Goal: Information Seeking & Learning: Learn about a topic

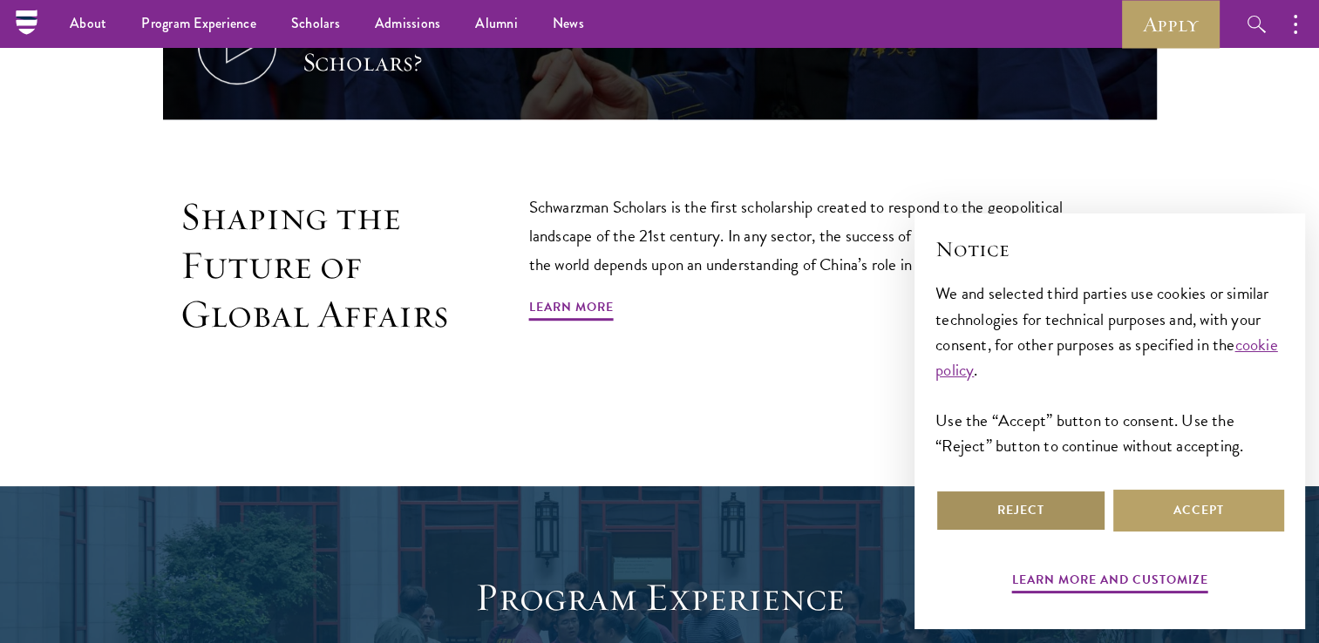
click at [1037, 508] on button "Reject" at bounding box center [1020, 511] width 171 height 42
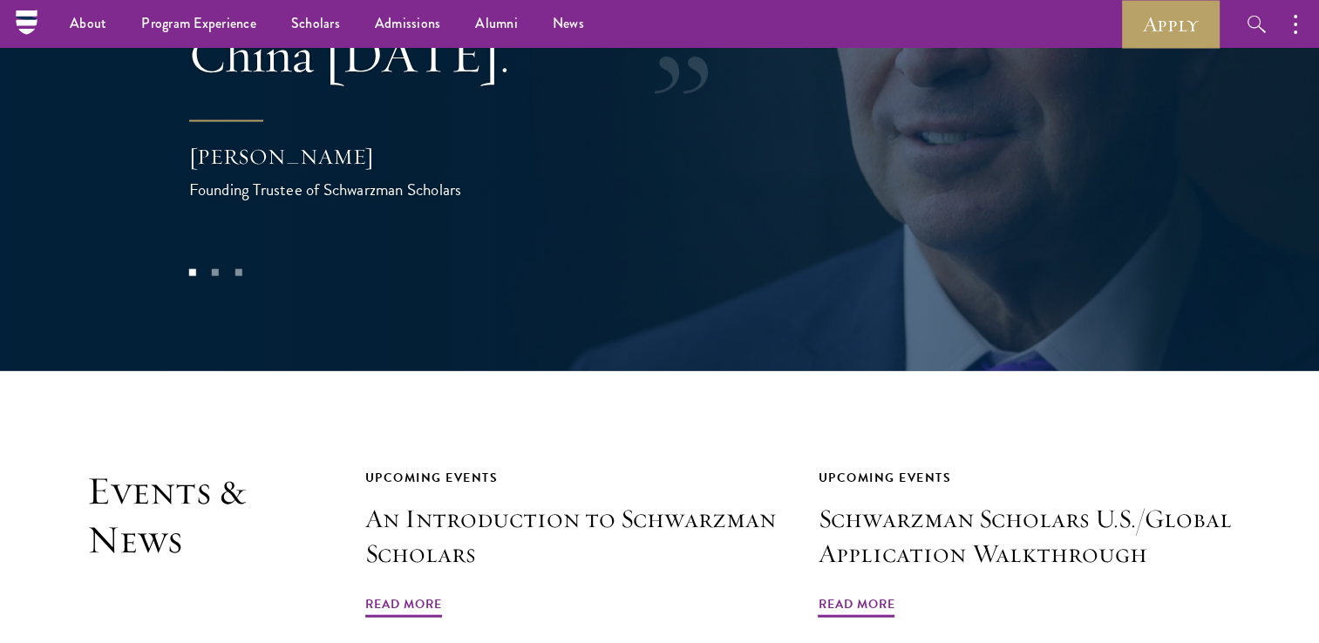
scroll to position [3679, 0]
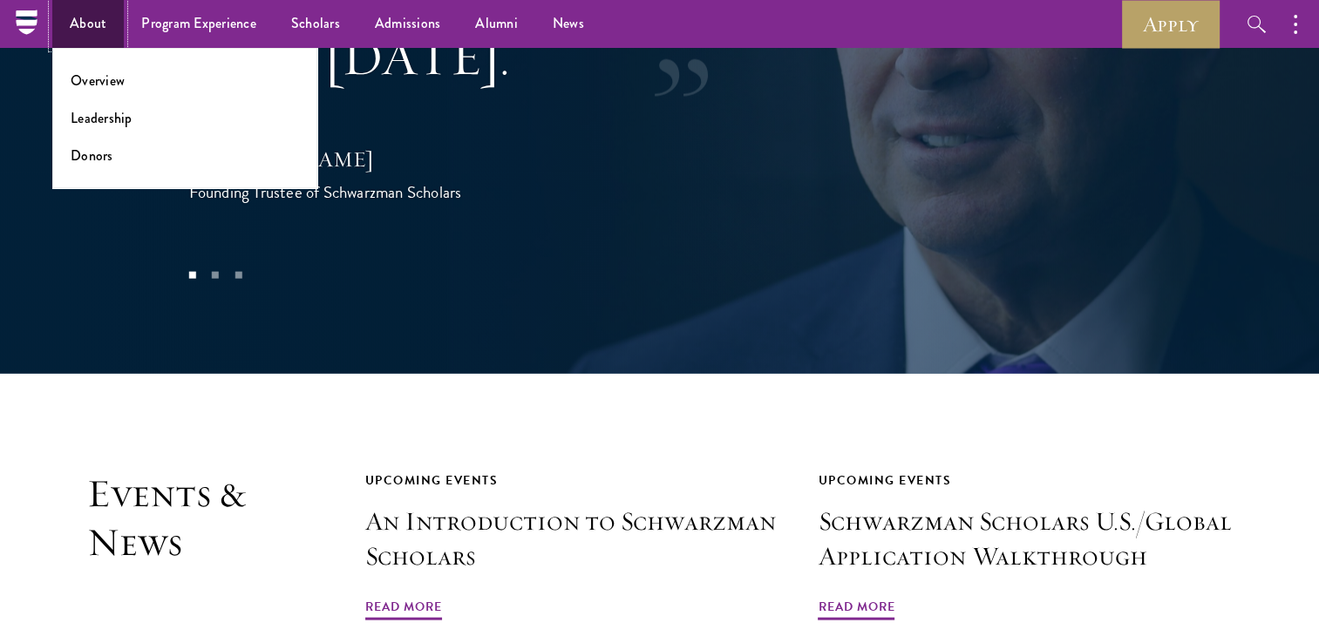
click at [96, 19] on link "About" at bounding box center [87, 24] width 71 height 48
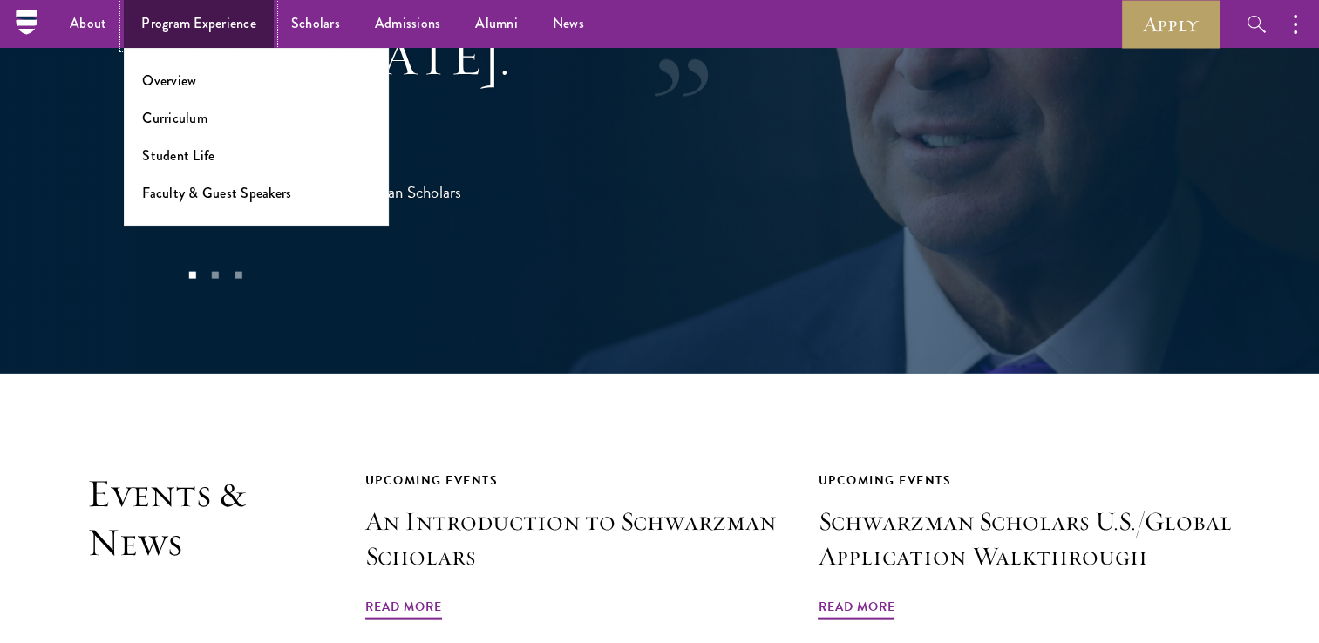
click at [201, 26] on link "Program Experience" at bounding box center [199, 24] width 150 height 48
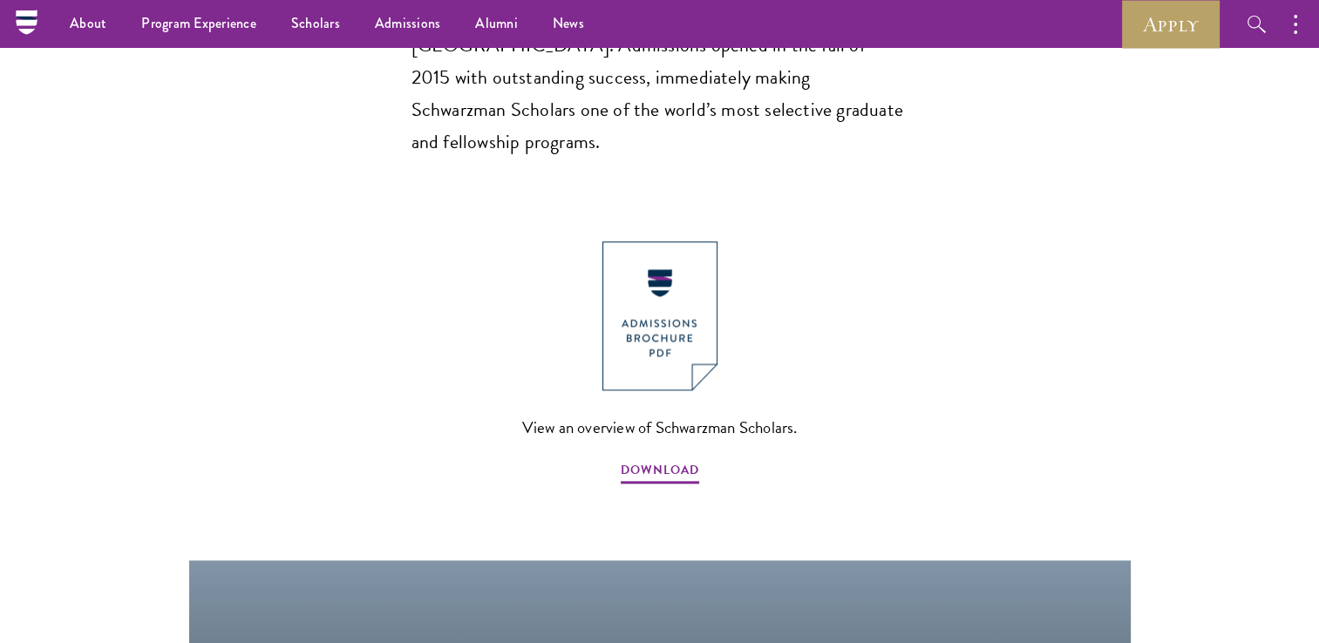
scroll to position [1794, 0]
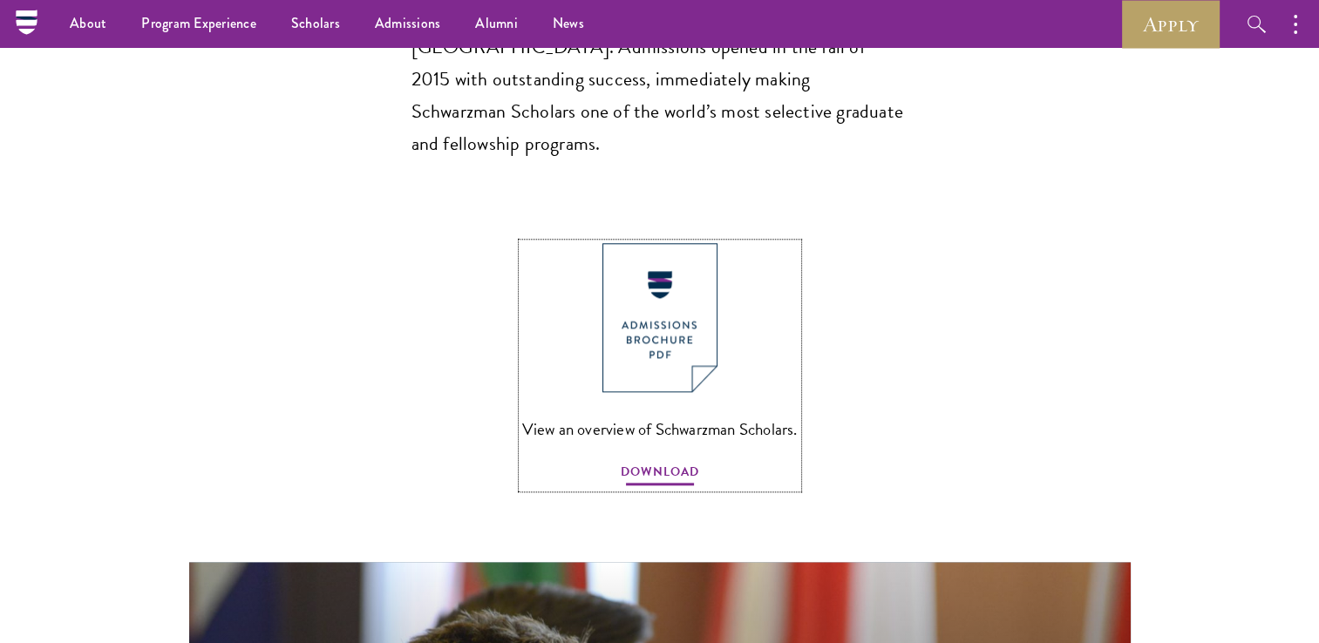
click at [658, 461] on span "DOWNLOAD" at bounding box center [660, 474] width 78 height 27
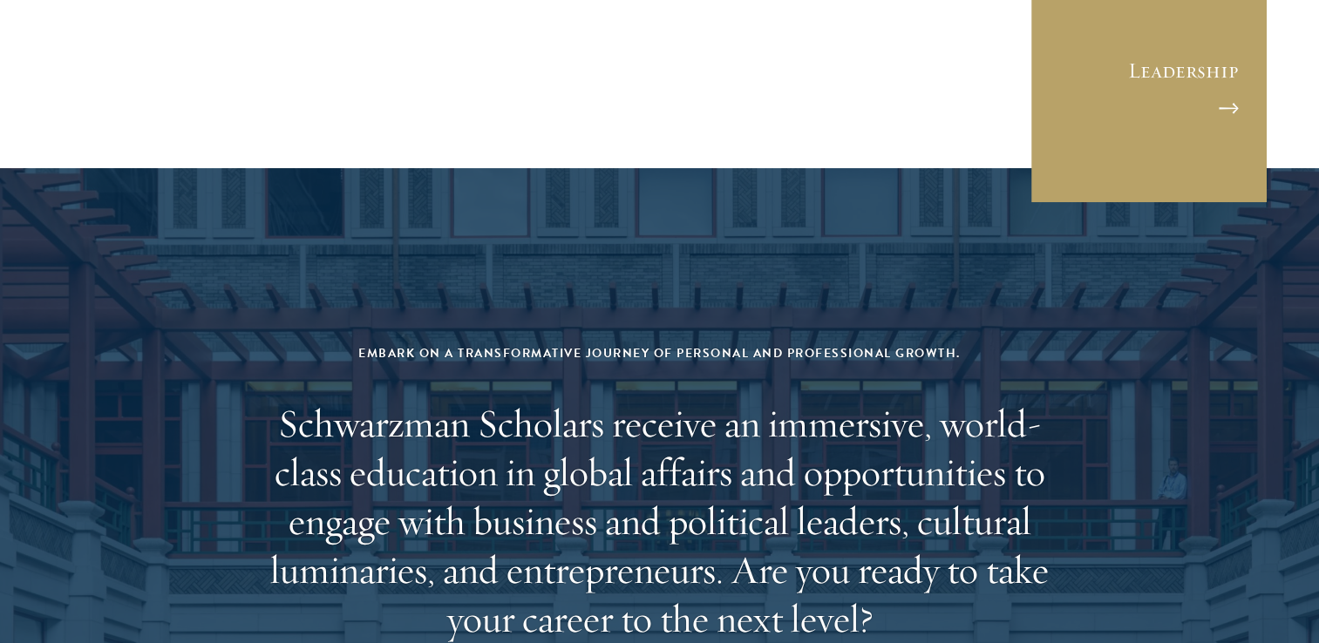
scroll to position [6934, 0]
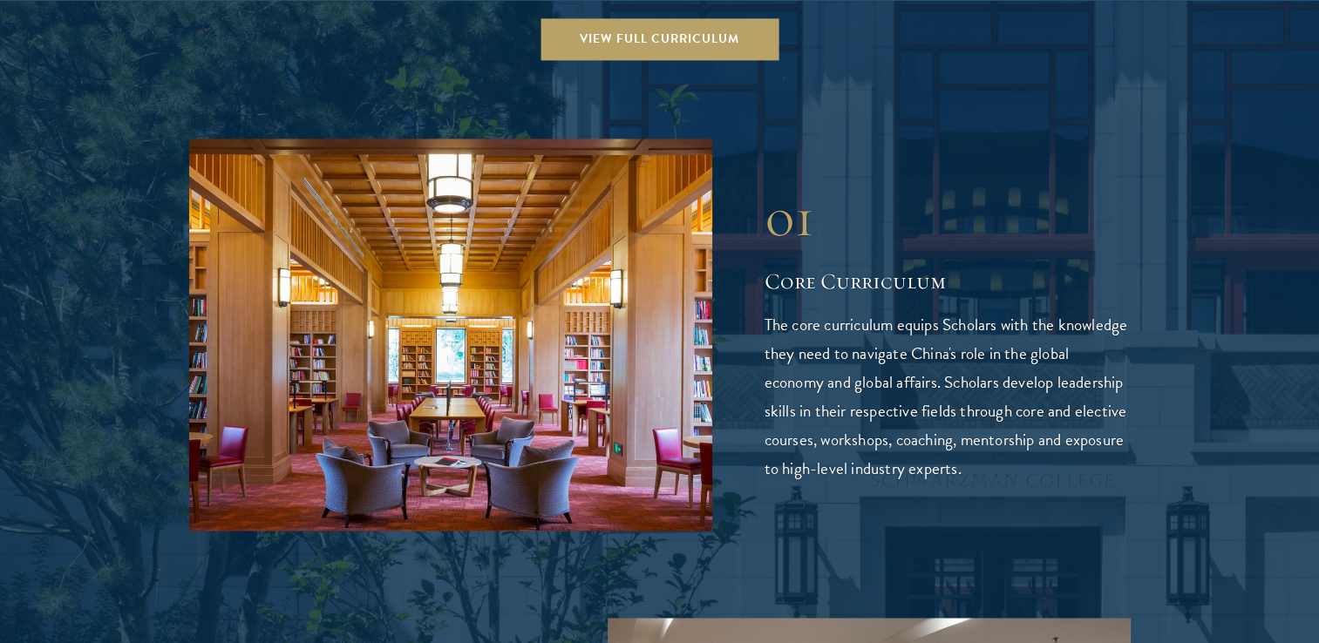
scroll to position [2590, 0]
